Goal: Check status

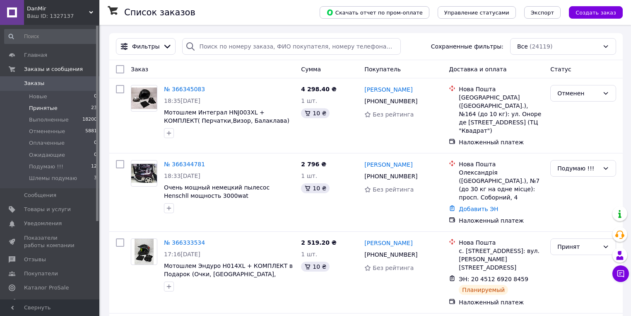
click at [50, 106] on span "Принятые" at bounding box center [43, 107] width 29 height 7
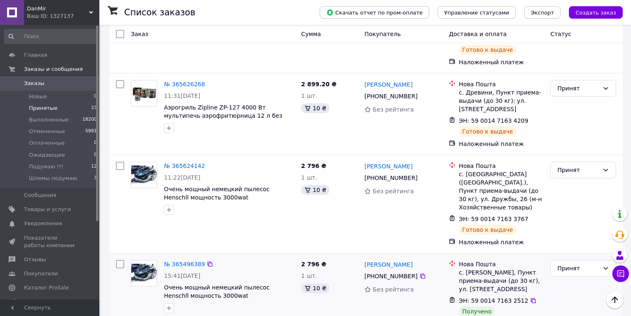
scroll to position [1568, 0]
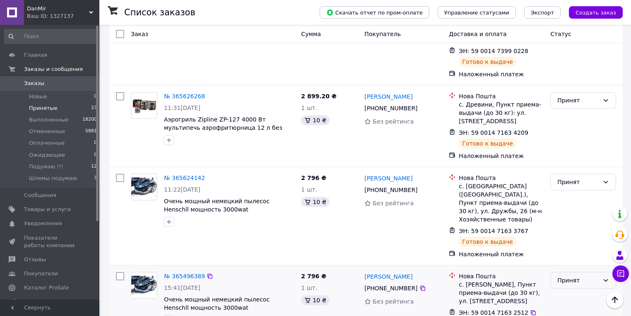
drag, startPoint x: 586, startPoint y: 140, endPoint x: 576, endPoint y: 150, distance: 14.4
click at [586, 275] on div "Принят" at bounding box center [579, 279] width 42 height 9
click at [568, 157] on li "Выполнен" at bounding box center [583, 161] width 65 height 15
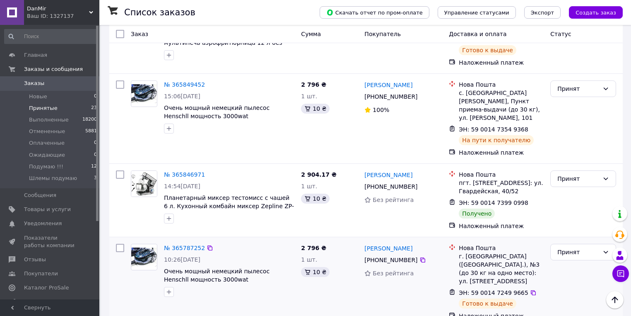
scroll to position [1204, 0]
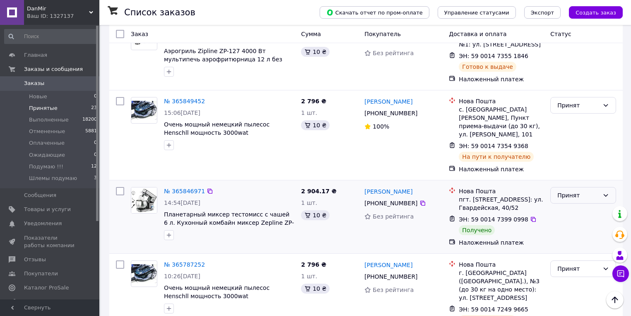
click at [580, 191] on div "Принят" at bounding box center [579, 195] width 42 height 9
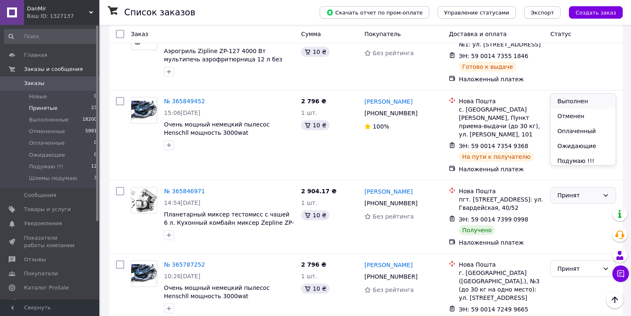
click at [576, 96] on li "Выполнен" at bounding box center [583, 101] width 65 height 15
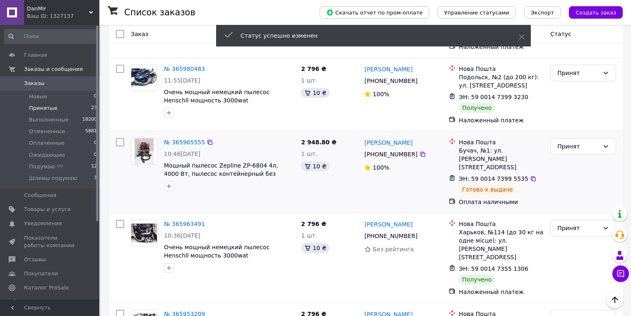
scroll to position [740, 0]
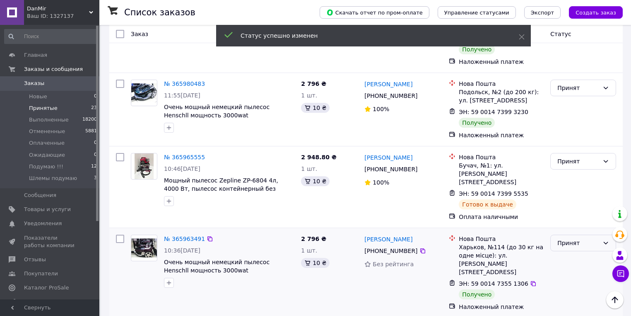
click at [585, 238] on div "Принят" at bounding box center [579, 242] width 42 height 9
drag, startPoint x: 571, startPoint y: 172, endPoint x: 566, endPoint y: 172, distance: 4.6
click at [570, 172] on li "Выполнен" at bounding box center [583, 172] width 65 height 15
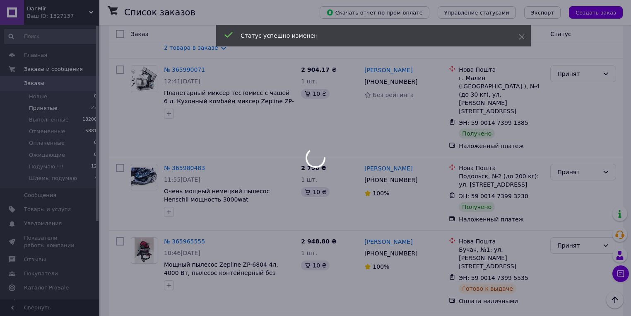
scroll to position [640, 0]
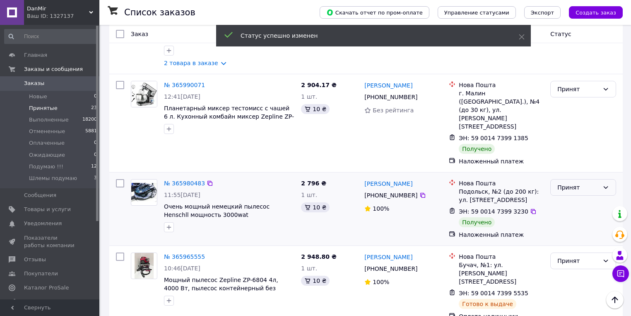
click at [574, 183] on div "Принят" at bounding box center [579, 187] width 42 height 9
click at [569, 132] on li "Выполнен" at bounding box center [583, 131] width 65 height 15
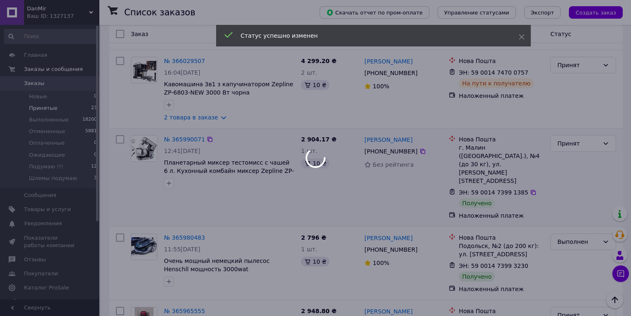
scroll to position [574, 0]
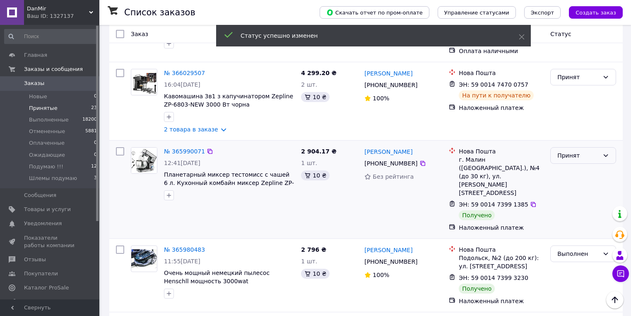
click at [587, 151] on div "Принят" at bounding box center [579, 155] width 42 height 9
click at [577, 124] on li "Отменен" at bounding box center [583, 131] width 65 height 15
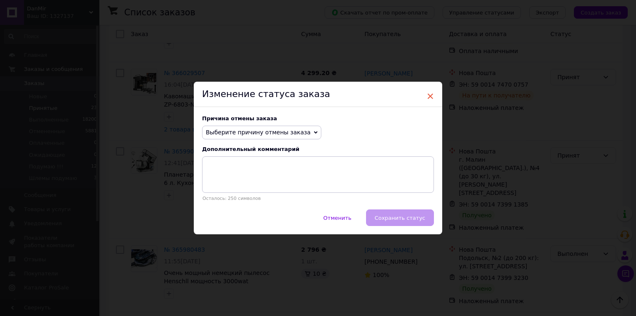
click at [427, 94] on span "×" at bounding box center [430, 96] width 7 height 14
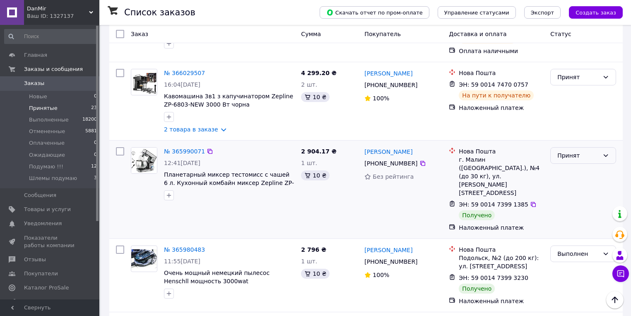
click at [578, 151] on div "Принят" at bounding box center [579, 155] width 42 height 9
click at [569, 118] on li "Выполнен" at bounding box center [583, 116] width 65 height 15
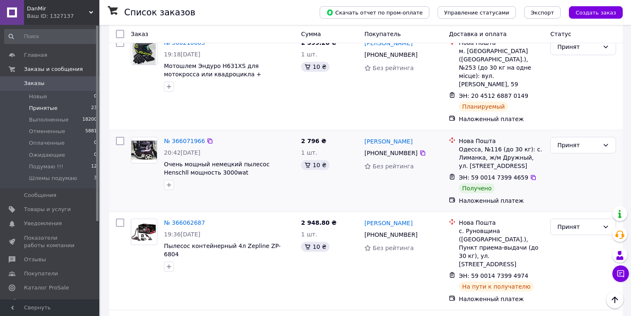
scroll to position [143, 0]
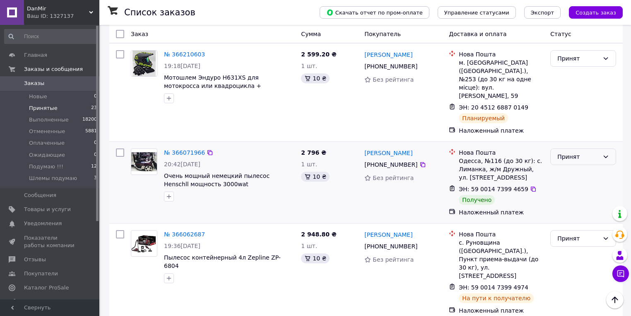
click at [575, 152] on div "Принят" at bounding box center [579, 156] width 42 height 9
click at [567, 146] on li "Выполнен" at bounding box center [583, 149] width 65 height 15
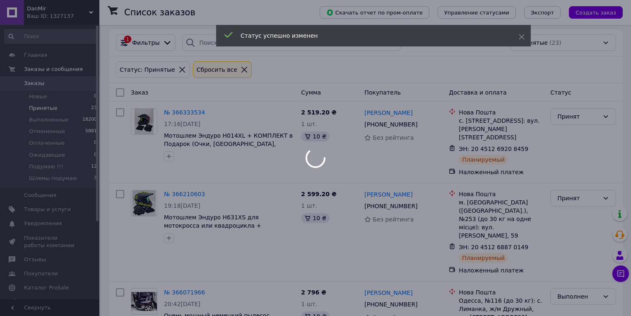
scroll to position [0, 0]
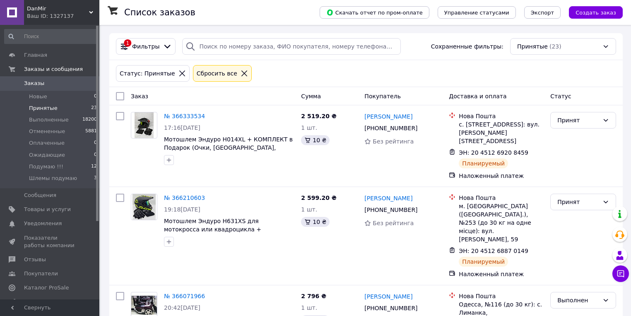
scroll to position [1668, 0]
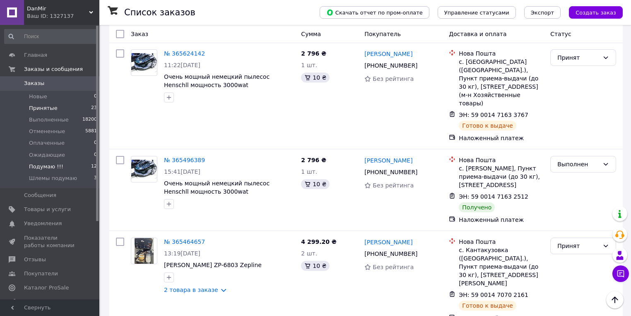
click at [55, 167] on span "Подумаю !!!" at bounding box center [46, 166] width 34 height 7
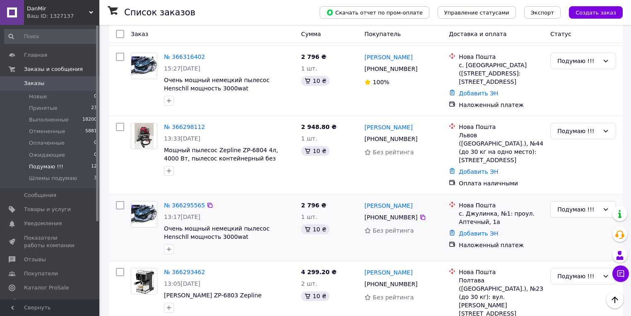
scroll to position [99, 0]
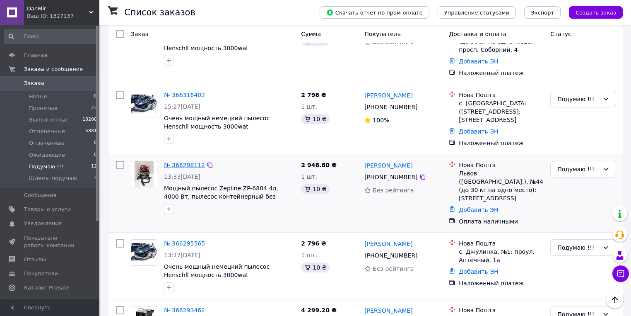
click at [185, 162] on link "№ 366298112" at bounding box center [184, 165] width 41 height 7
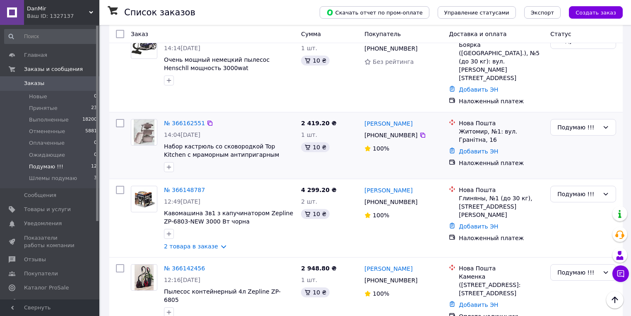
scroll to position [650, 0]
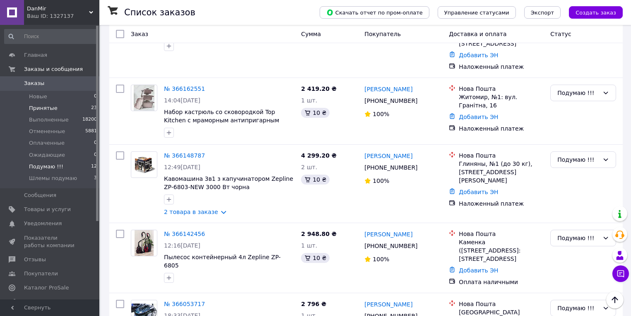
click at [56, 109] on li "Принятые 23" at bounding box center [51, 108] width 102 height 12
